Goal: Information Seeking & Learning: Check status

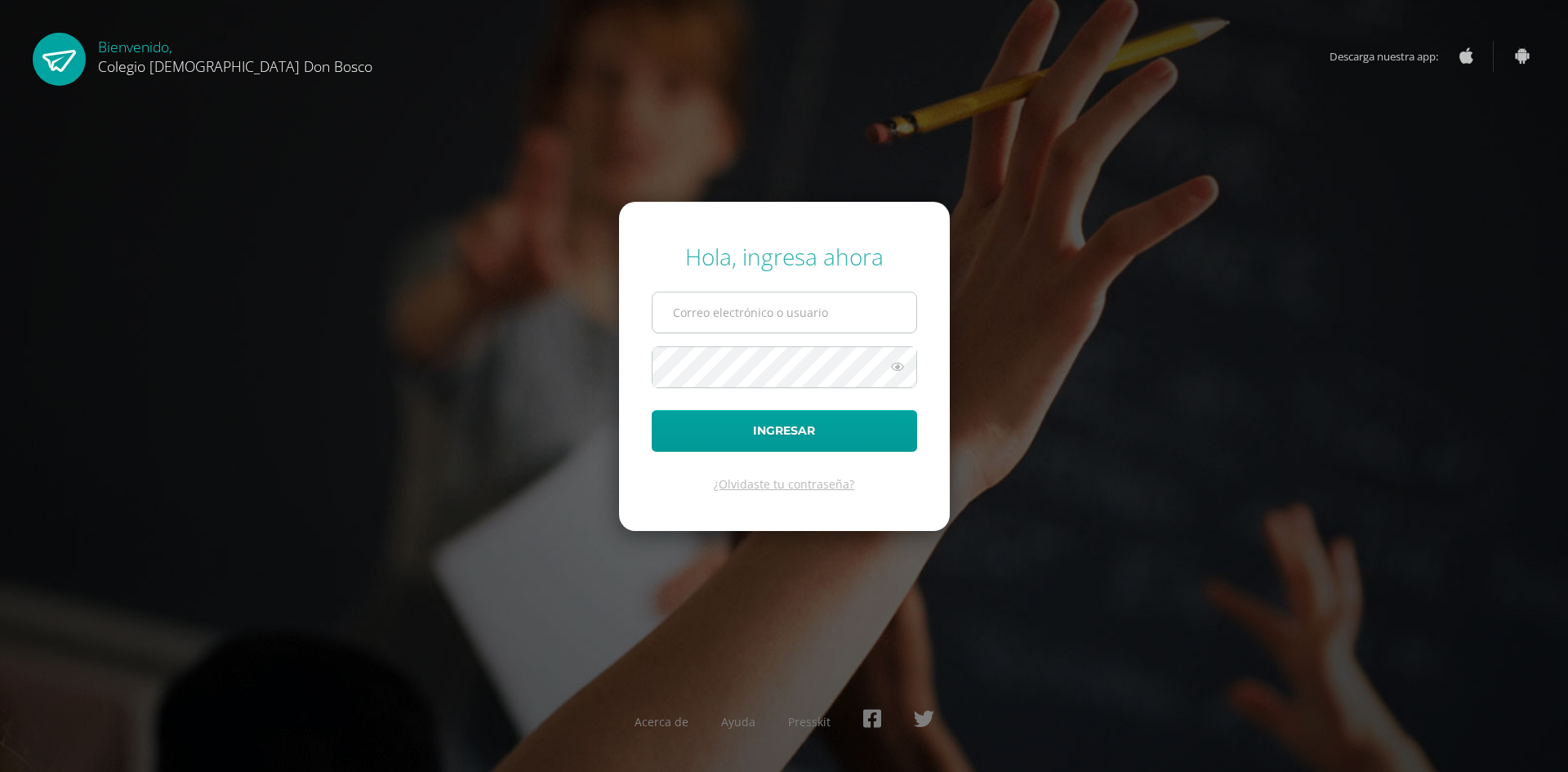
click at [690, 327] on input "text" at bounding box center [784, 312] width 264 height 40
type input "m.hernandez.1cdb@gmail.com"
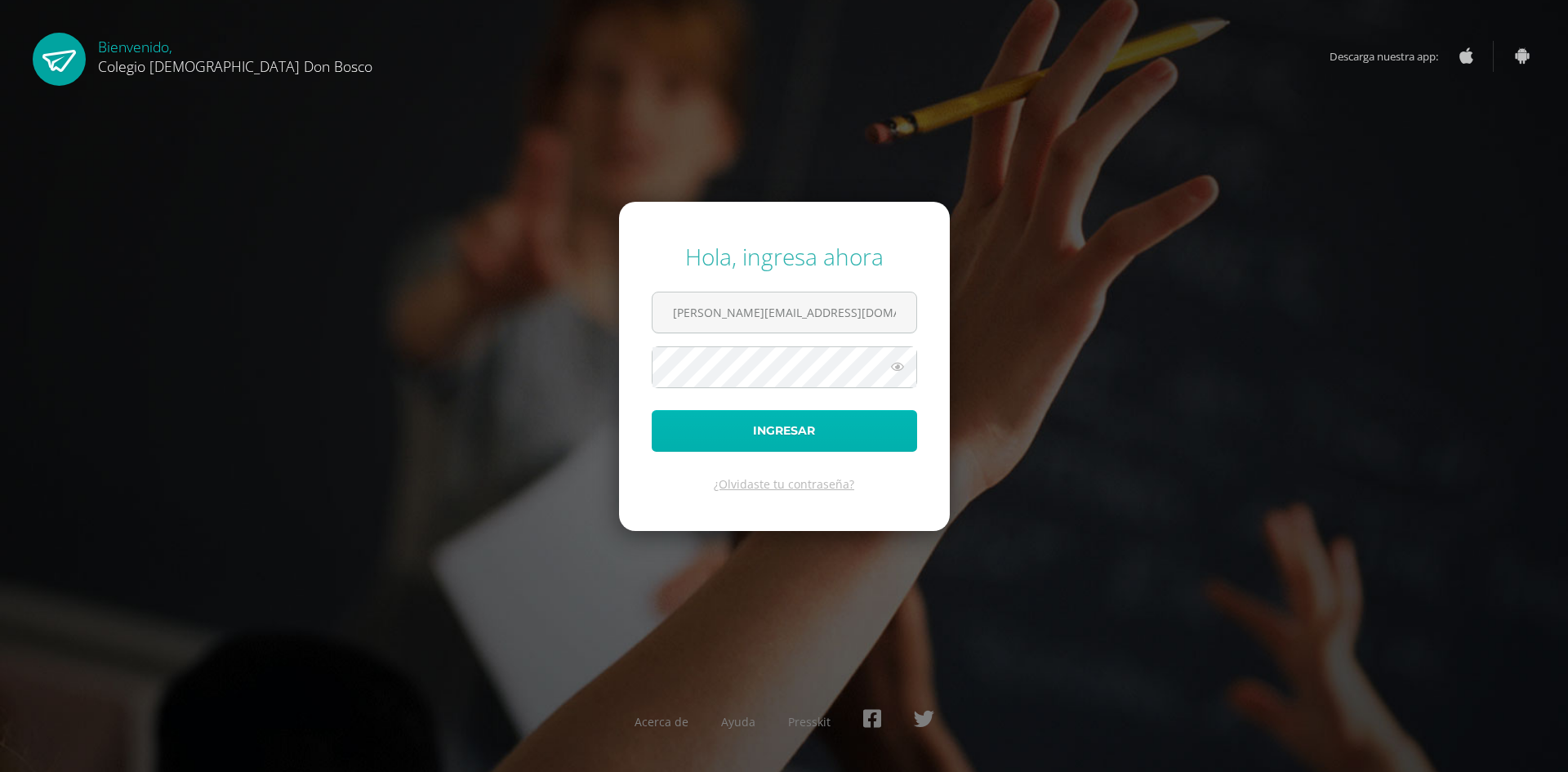
click at [702, 441] on button "Ingresar" at bounding box center [784, 430] width 266 height 41
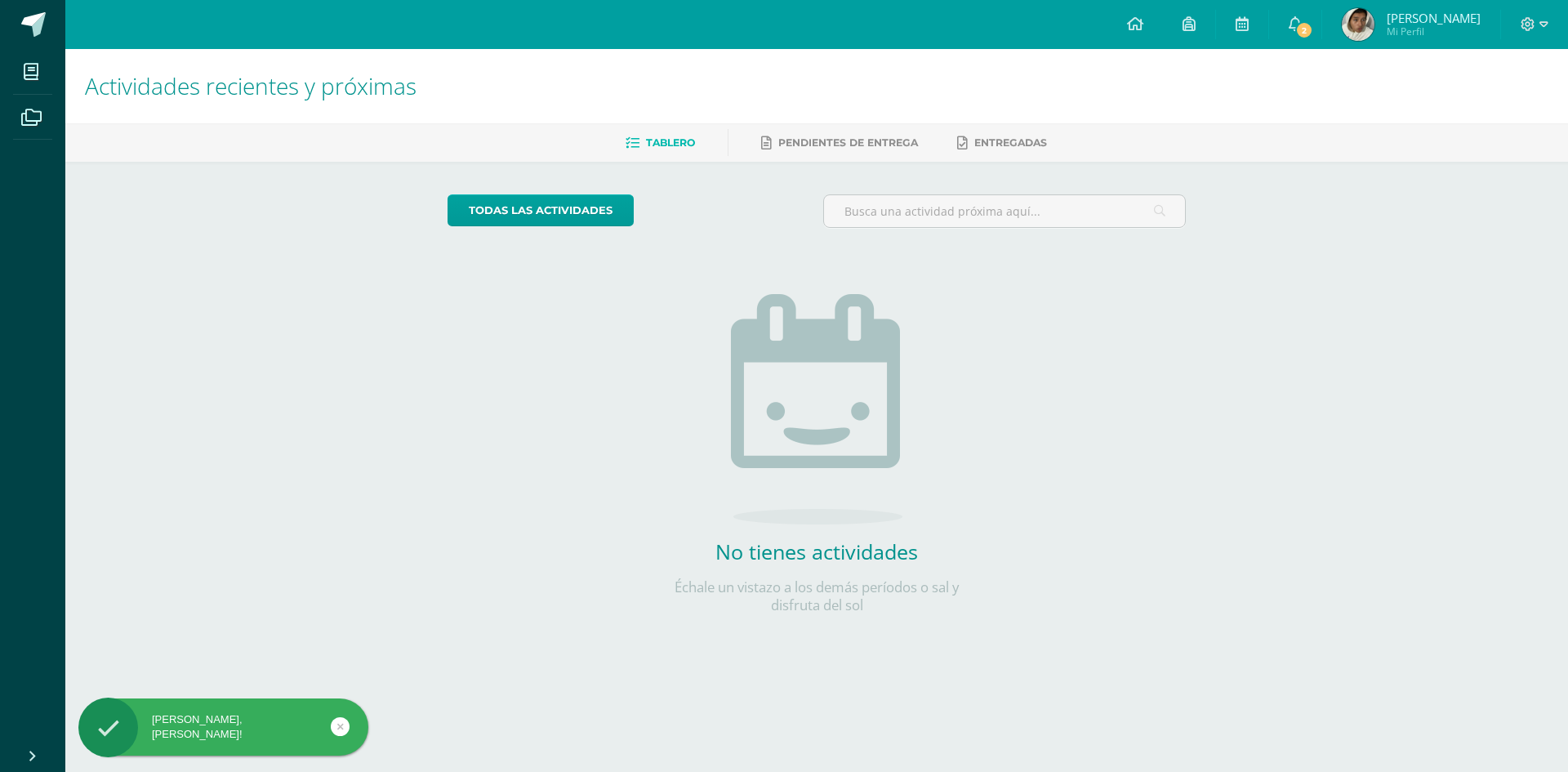
click at [1356, 24] on img at bounding box center [1358, 24] width 33 height 33
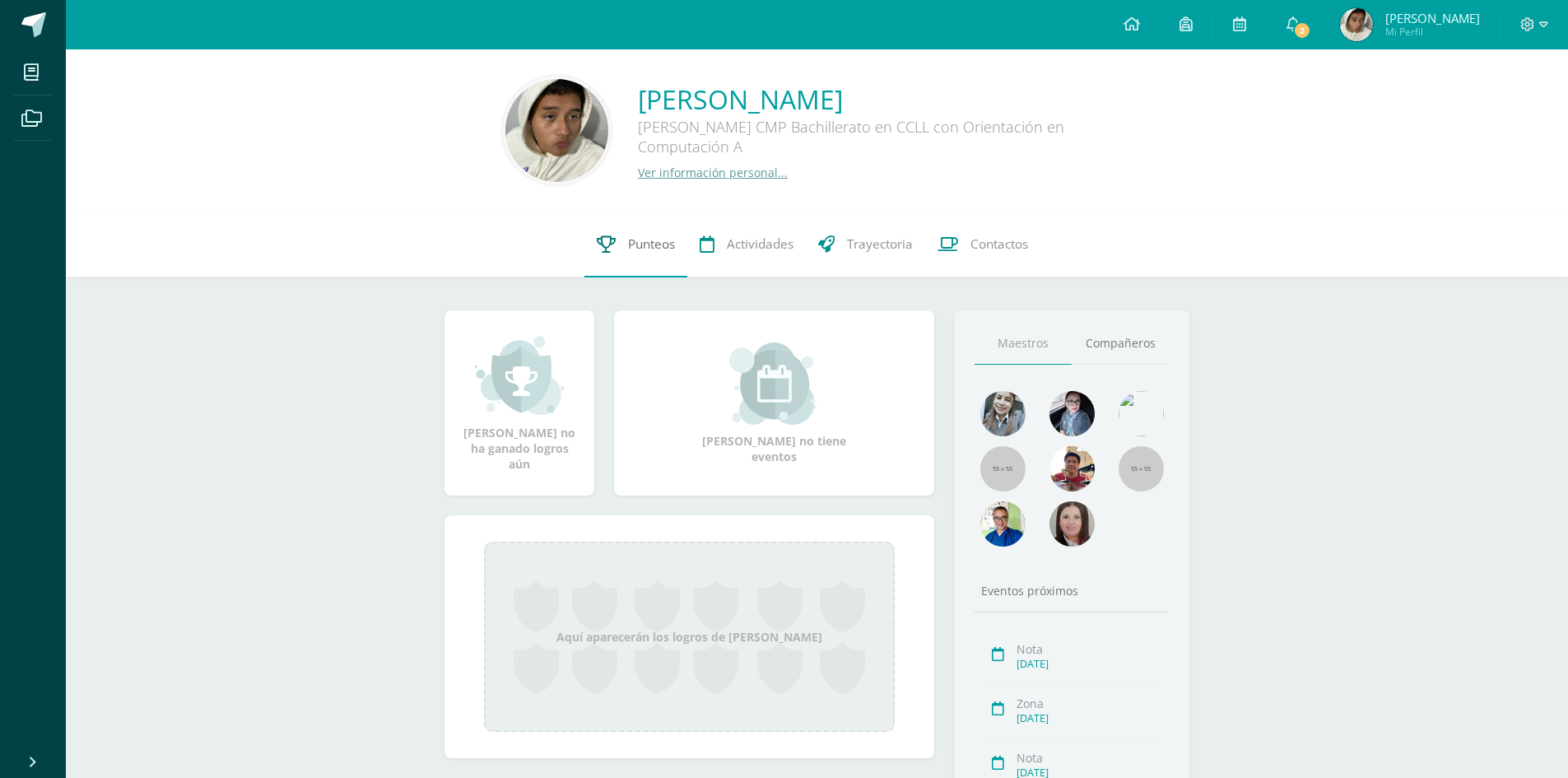
click at [647, 248] on span "Punteos" at bounding box center [651, 243] width 47 height 17
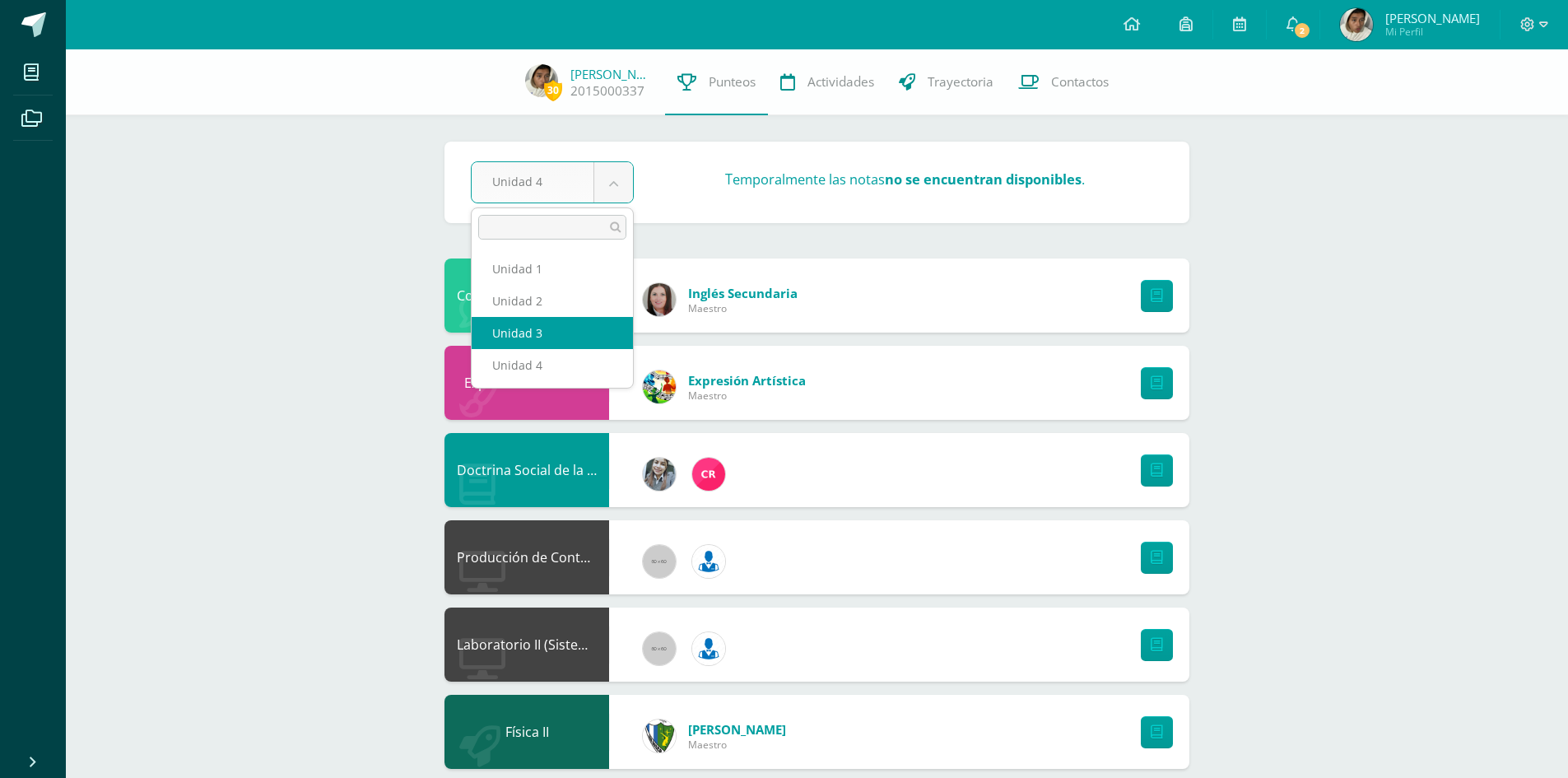
select select "Unidad 3"
select select "Unidad 1"
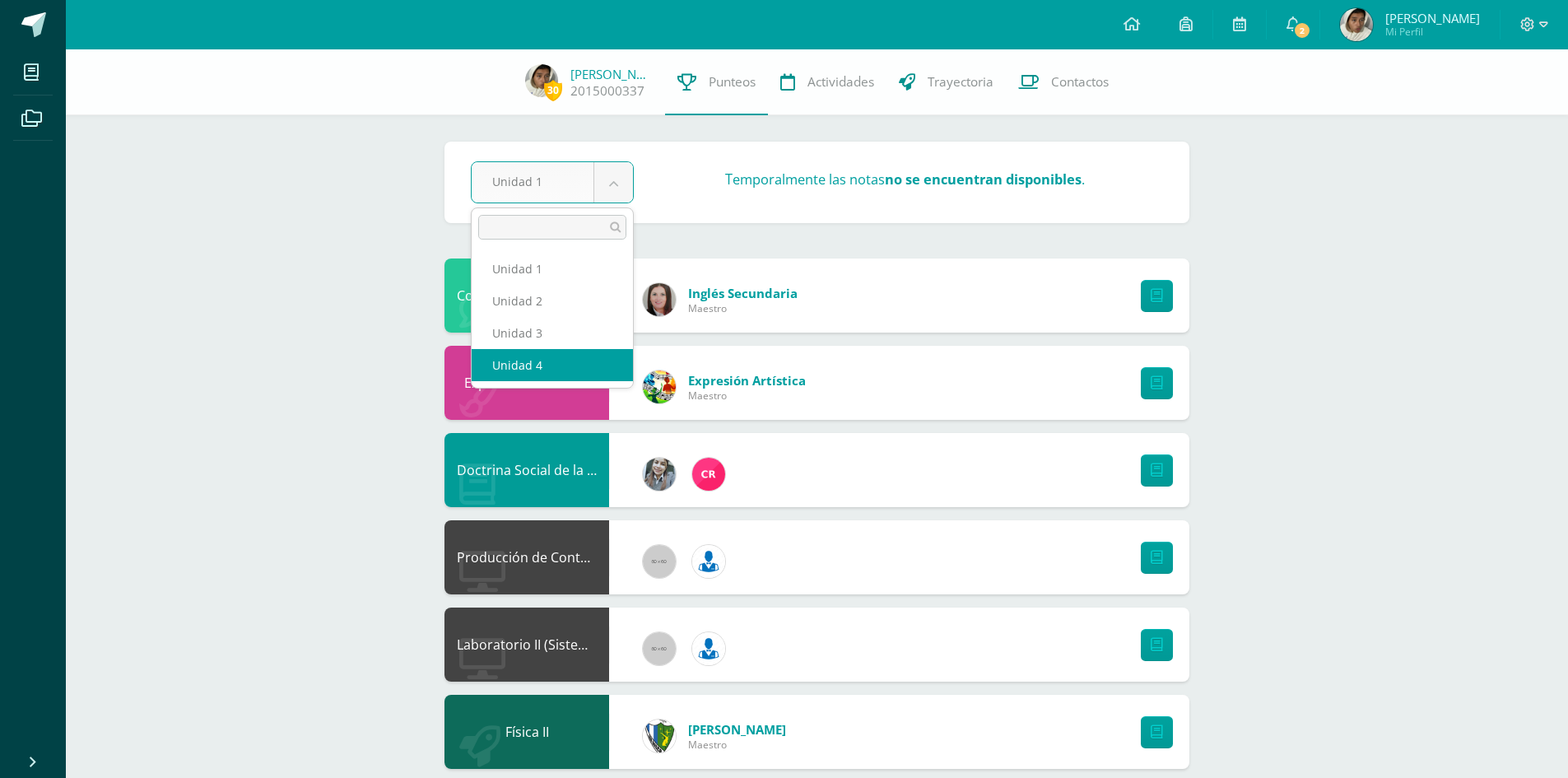
select select "Unidad 3"
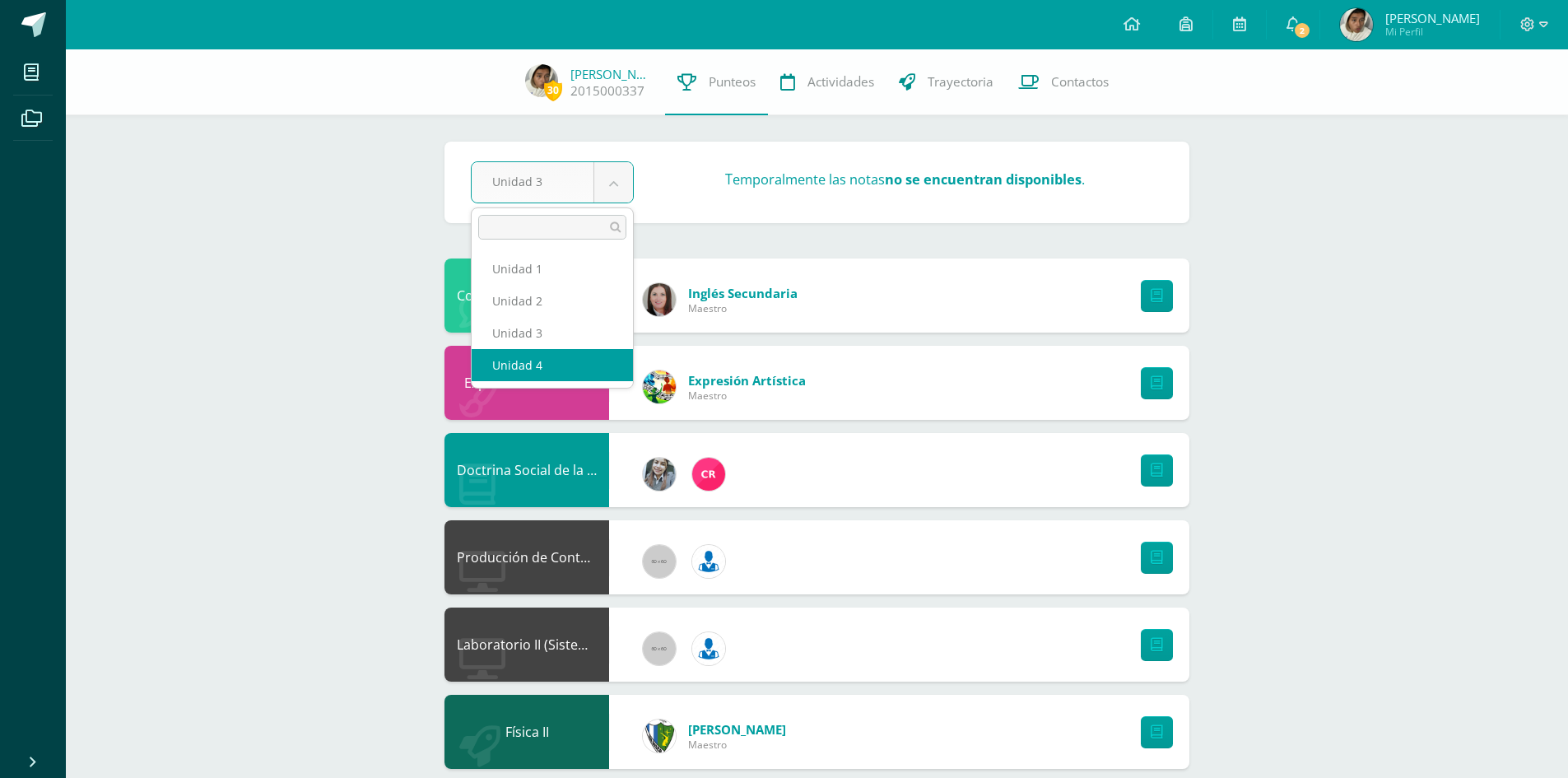
select select "Unidad 4"
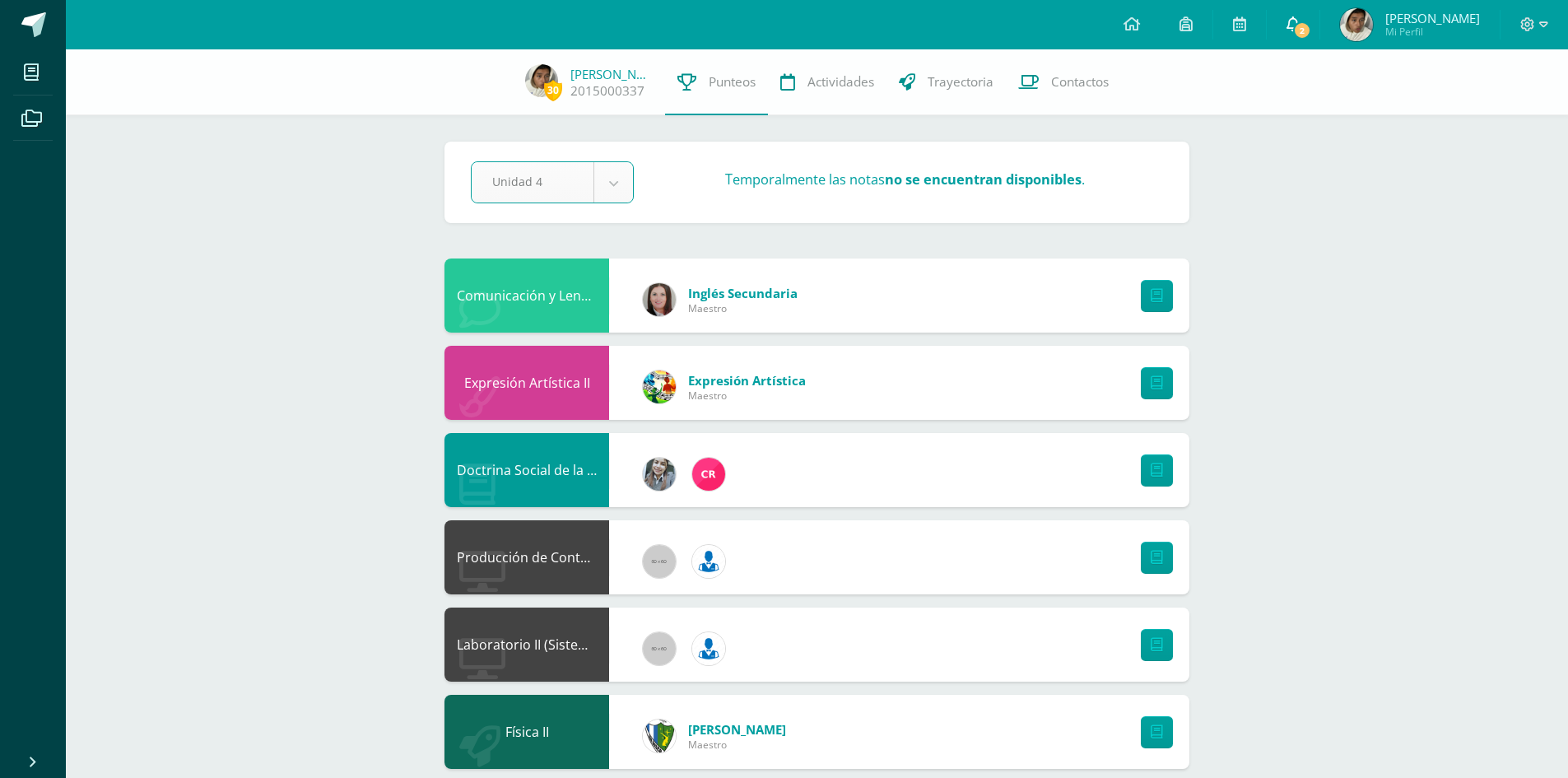
click at [1290, 20] on icon at bounding box center [1292, 24] width 13 height 15
click at [1545, 21] on icon at bounding box center [1543, 24] width 9 height 15
click at [1478, 105] on span "Cerrar sesión" at bounding box center [1492, 113] width 74 height 16
